Goal: Task Accomplishment & Management: Use online tool/utility

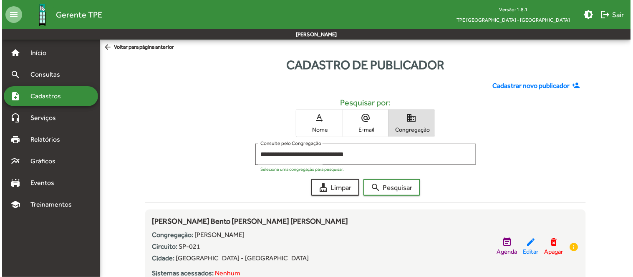
scroll to position [0, 0]
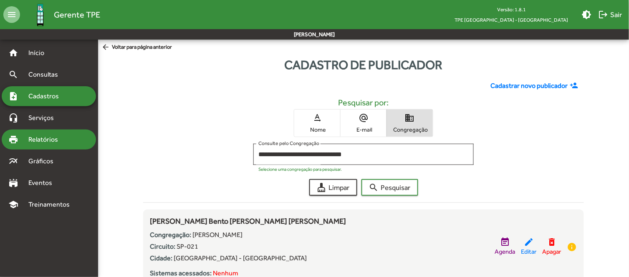
click at [48, 136] on span "Relatórios" at bounding box center [45, 140] width 45 height 10
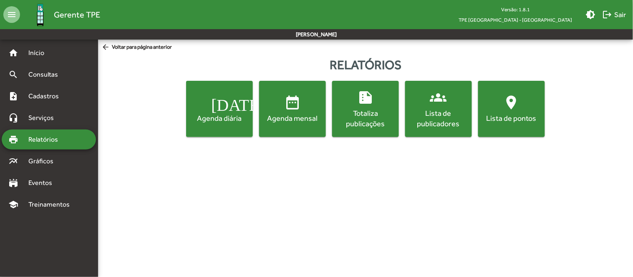
click at [441, 113] on div "Lista de publicadores" at bounding box center [438, 118] width 63 height 21
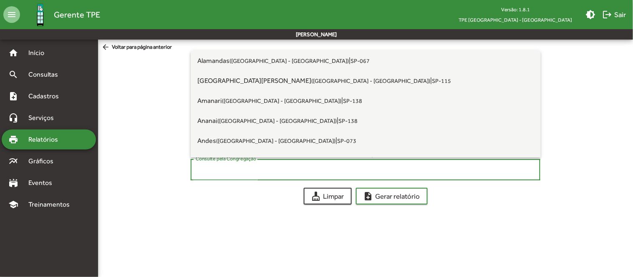
click at [268, 168] on input "Consulte pela Congregação" at bounding box center [366, 170] width 340 height 8
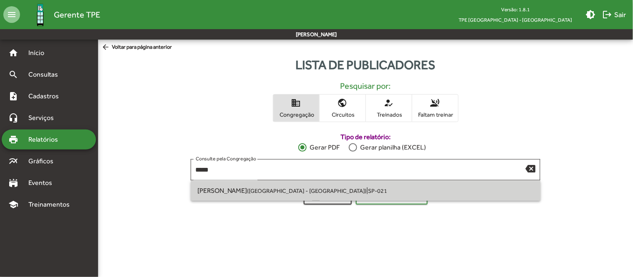
click at [256, 189] on small "([GEOGRAPHIC_DATA] - [GEOGRAPHIC_DATA])" at bounding box center [306, 191] width 119 height 7
type input "**********"
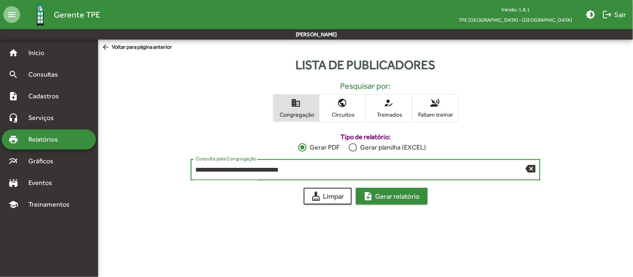
click at [402, 198] on span "note_add Gerar relatório" at bounding box center [391, 196] width 57 height 15
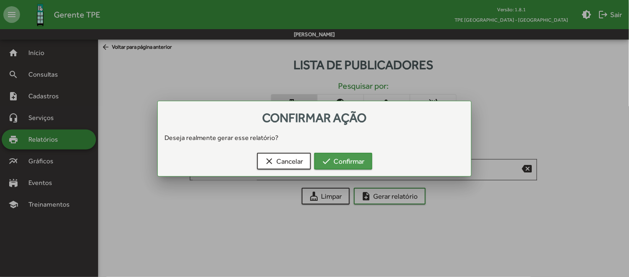
click at [339, 158] on span "check Confirmar" at bounding box center [343, 161] width 43 height 15
